Goal: Information Seeking & Learning: Learn about a topic

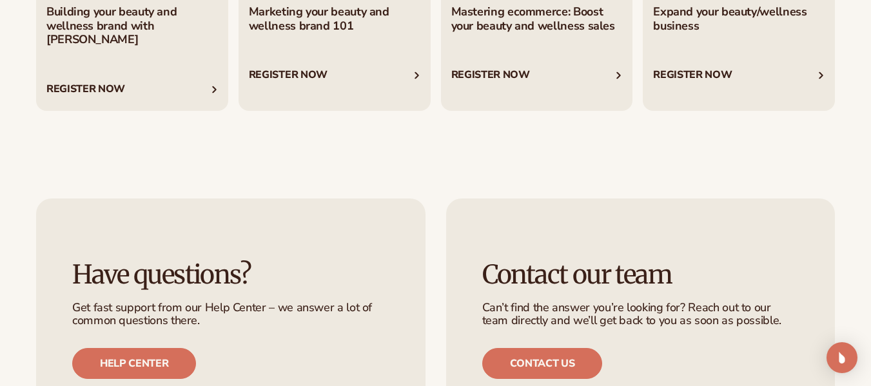
scroll to position [5199, 0]
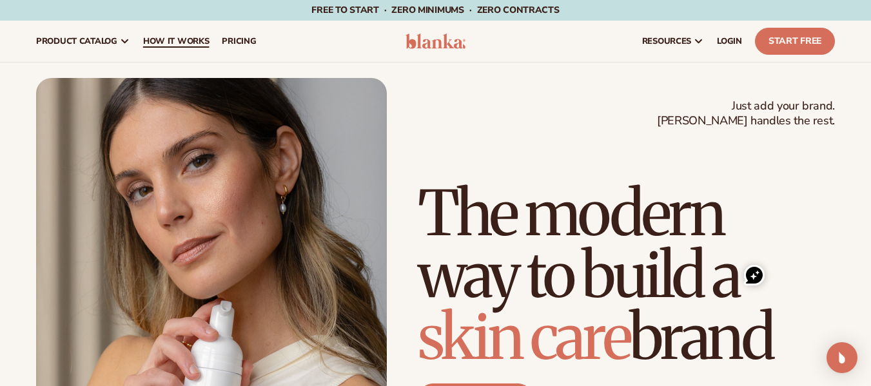
click at [193, 41] on span "How It Works" at bounding box center [176, 41] width 66 height 10
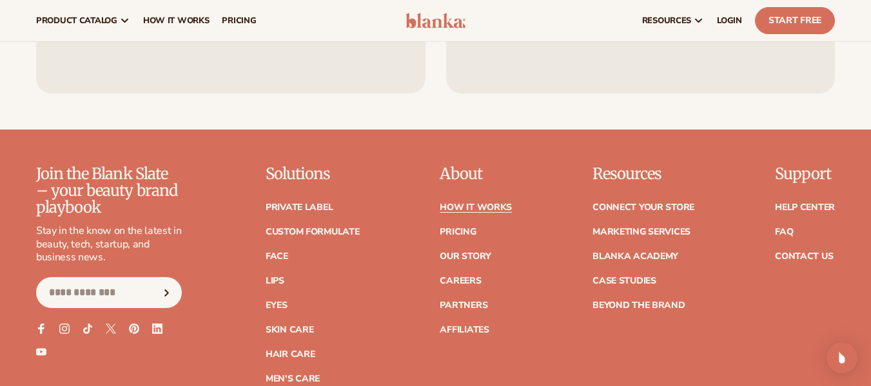
scroll to position [2758, 0]
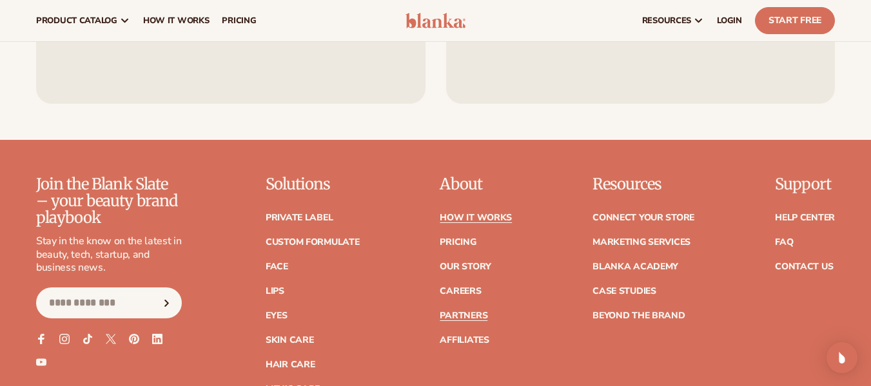
click at [465, 311] on link "Partners" at bounding box center [464, 315] width 48 height 9
